Goal: Find specific page/section: Find specific page/section

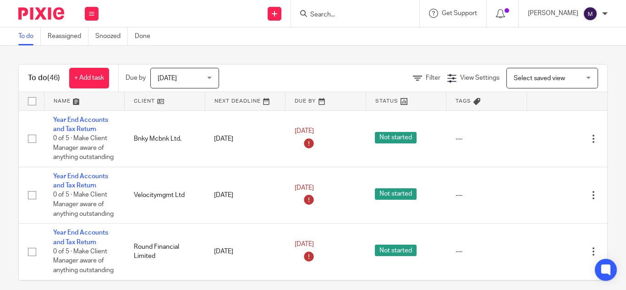
click at [599, 14] on div "[PERSON_NAME]" at bounding box center [568, 13] width 80 height 15
click at [581, 37] on span "My profile" at bounding box center [572, 36] width 28 height 6
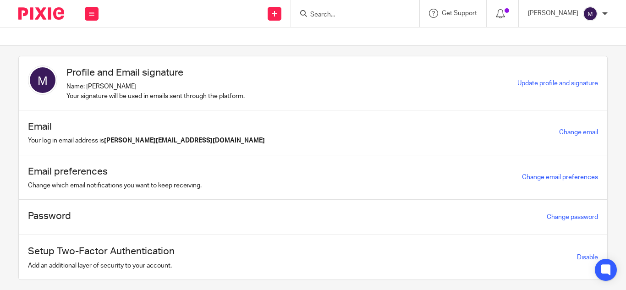
scroll to position [23, 0]
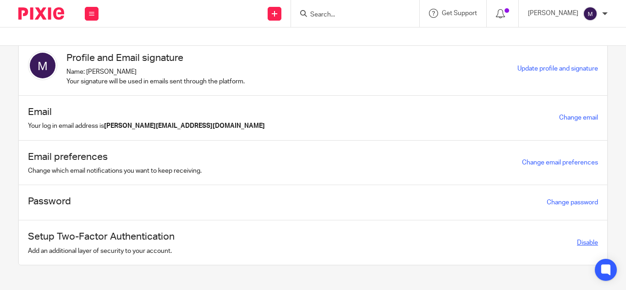
click at [577, 240] on link "Disable" at bounding box center [587, 243] width 21 height 6
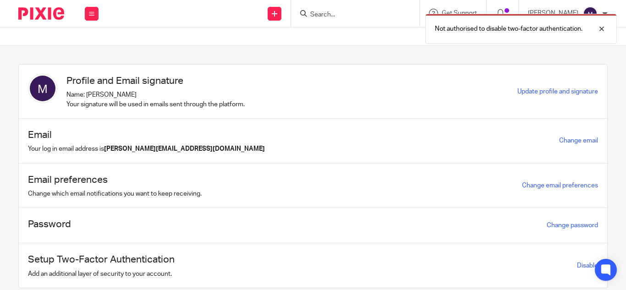
scroll to position [23, 0]
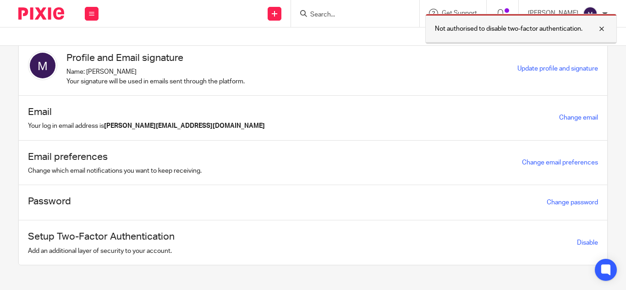
click at [598, 31] on div at bounding box center [595, 28] width 25 height 11
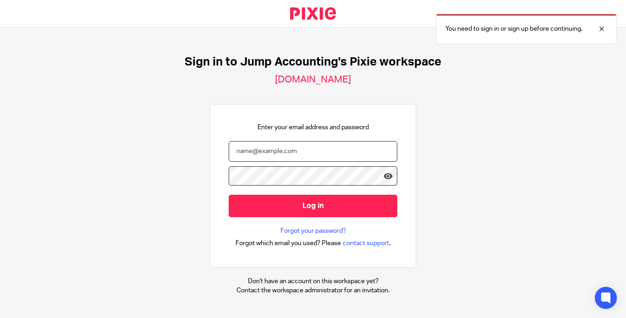
drag, startPoint x: 0, startPoint y: 0, endPoint x: 296, endPoint y: 146, distance: 329.9
click at [296, 146] on input "email" at bounding box center [313, 151] width 169 height 21
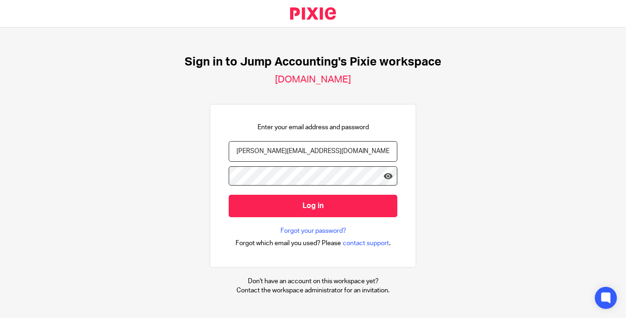
type input "[PERSON_NAME][EMAIL_ADDRESS][DOMAIN_NAME]"
click at [229, 195] on input "Log in" at bounding box center [313, 206] width 169 height 22
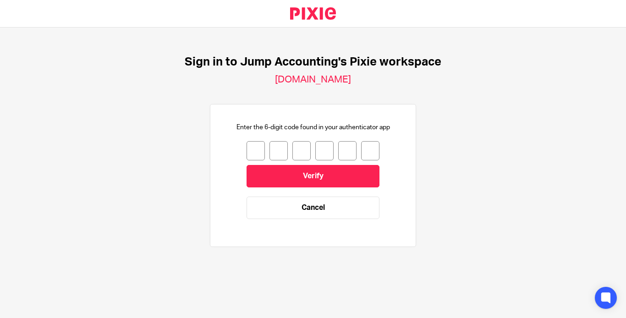
click at [252, 143] on input "number" at bounding box center [256, 150] width 18 height 19
type input "2"
type input "7"
type input "8"
type input "5"
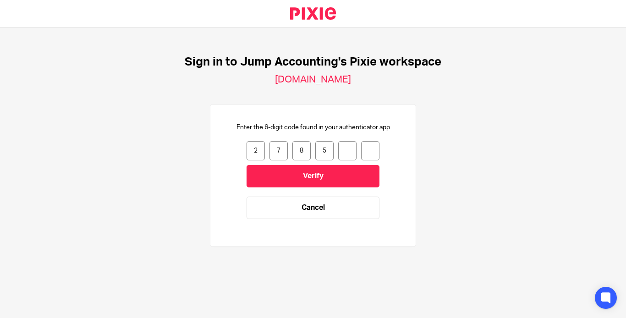
type input "6"
type input "1"
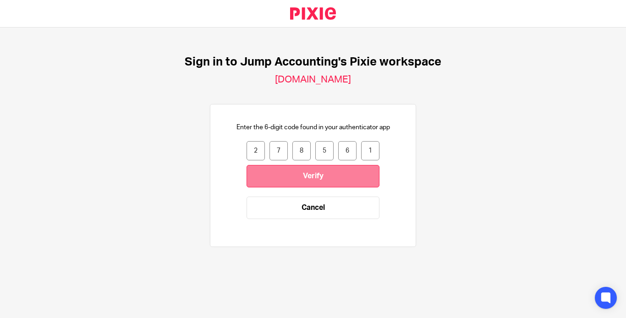
click at [269, 175] on input "Verify" at bounding box center [313, 176] width 133 height 22
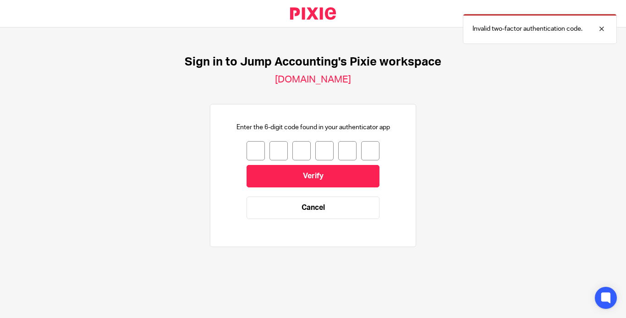
click at [250, 148] on input "number" at bounding box center [256, 150] width 18 height 19
type input "9"
type input "7"
type input "2"
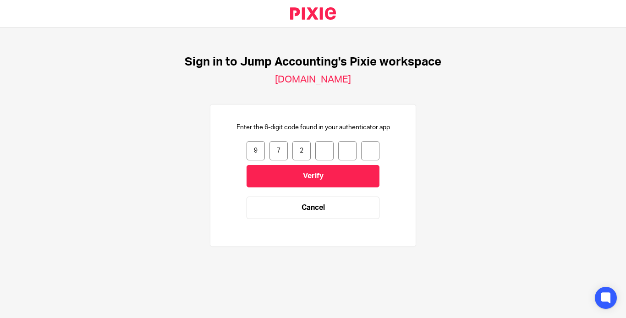
type input "0"
type input "6"
type input "1"
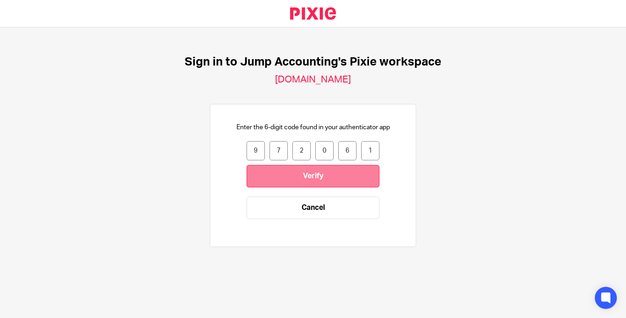
click at [278, 178] on input "Verify" at bounding box center [313, 176] width 133 height 22
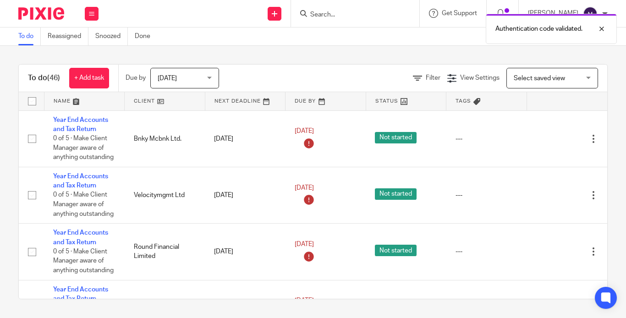
click at [352, 12] on div "Authentication code validated." at bounding box center [465, 26] width 304 height 35
click at [352, 13] on div "Authentication code validated." at bounding box center [465, 26] width 304 height 35
click at [347, 18] on div "Authentication code validated." at bounding box center [465, 26] width 304 height 35
click at [340, 16] on input "Search" at bounding box center [350, 15] width 83 height 8
click at [338, 16] on input "Search" at bounding box center [350, 15] width 83 height 8
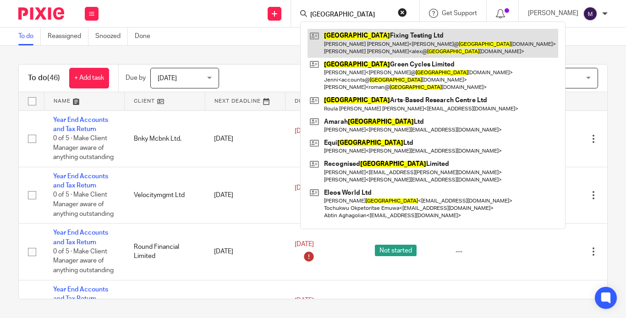
type input "london"
click at [367, 44] on link at bounding box center [433, 43] width 251 height 28
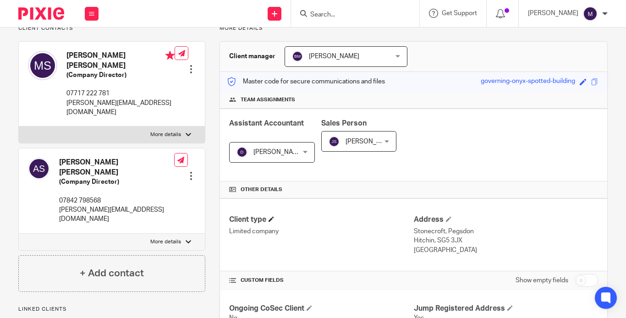
scroll to position [249, 0]
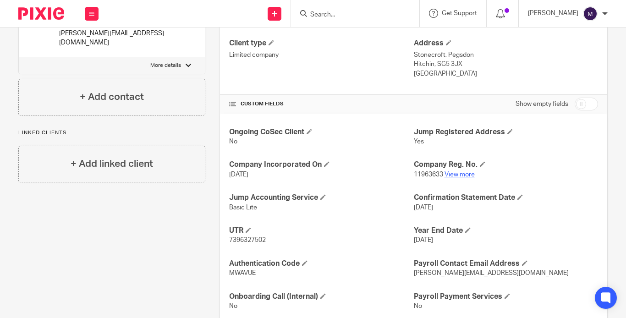
click at [445, 171] on link "View more" at bounding box center [460, 174] width 30 height 6
click at [452, 171] on link "View more" at bounding box center [460, 174] width 30 height 6
